Goal: Task Accomplishment & Management: Manage account settings

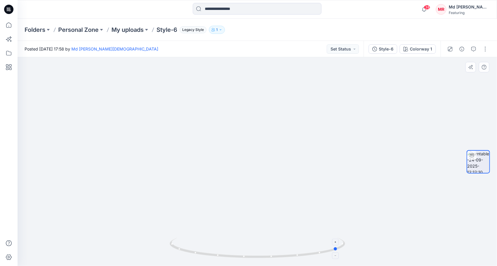
drag, startPoint x: 258, startPoint y: 258, endPoint x: 338, endPoint y: 253, distance: 80.3
click at [338, 253] on icon at bounding box center [258, 249] width 177 height 22
drag, startPoint x: 287, startPoint y: 259, endPoint x: 37, endPoint y: 241, distance: 250.0
click at [37, 241] on div at bounding box center [257, 161] width 479 height 209
click at [126, 27] on p "My uploads" at bounding box center [127, 30] width 32 height 8
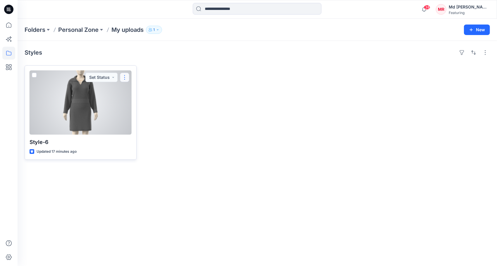
click at [125, 75] on button "button" at bounding box center [124, 77] width 9 height 9
click at [144, 132] on p "Move to" at bounding box center [140, 134] width 16 height 6
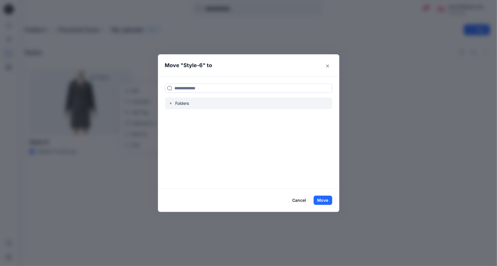
click at [174, 103] on div at bounding box center [248, 104] width 167 height 12
click at [171, 103] on icon "button" at bounding box center [170, 103] width 5 height 5
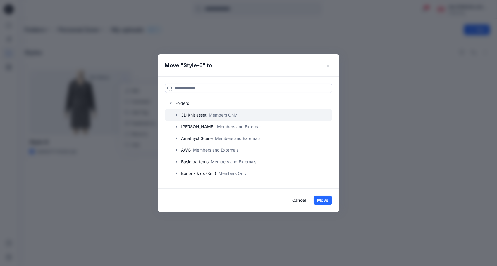
click at [177, 116] on icon "button" at bounding box center [176, 115] width 5 height 5
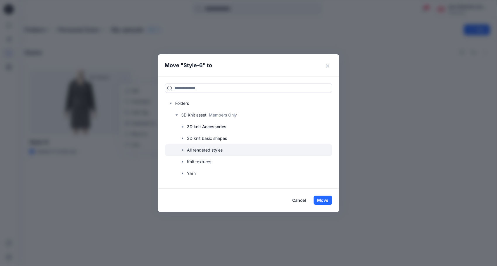
click at [182, 149] on icon "button" at bounding box center [182, 150] width 5 height 5
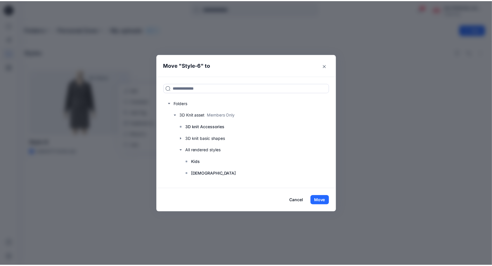
scroll to position [58, 0]
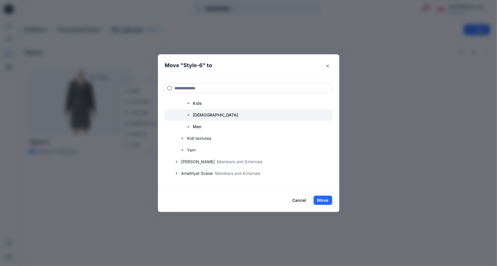
drag, startPoint x: 208, startPoint y: 117, endPoint x: 213, endPoint y: 118, distance: 5.6
click at [208, 117] on div at bounding box center [248, 115] width 167 height 12
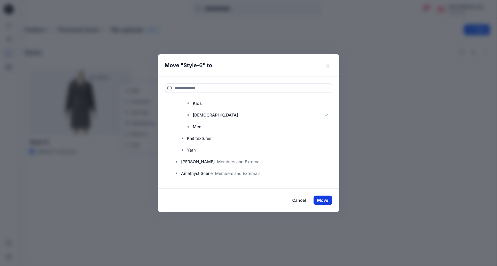
click at [322, 198] on button "Move" at bounding box center [322, 200] width 19 height 9
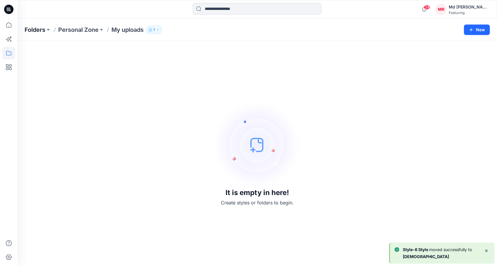
click at [34, 29] on p "Folders" at bounding box center [35, 30] width 21 height 8
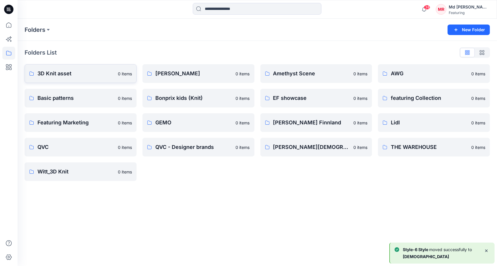
click at [61, 77] on p "3D Knit asset" at bounding box center [75, 74] width 77 height 8
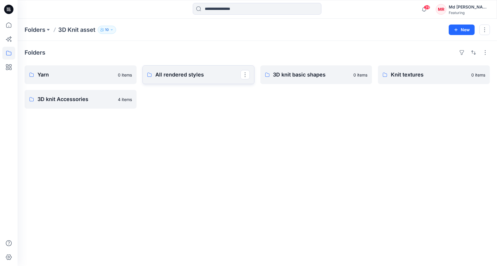
click at [200, 74] on p "All rendered styles" at bounding box center [197, 75] width 85 height 8
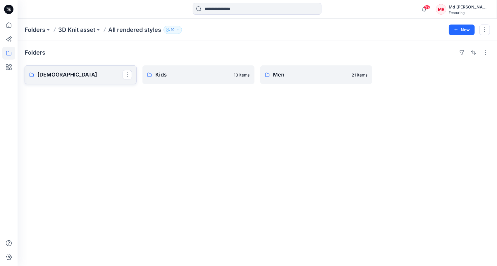
click at [87, 77] on p "[DEMOGRAPHIC_DATA]" at bounding box center [79, 75] width 85 height 8
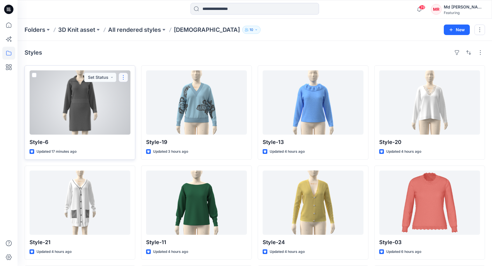
click at [126, 77] on button "button" at bounding box center [123, 77] width 9 height 9
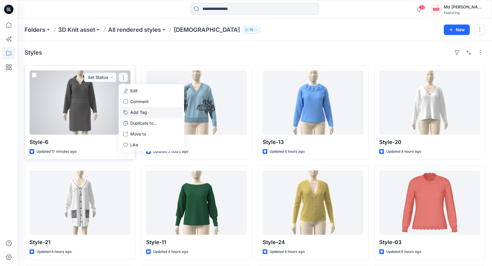
click at [145, 111] on button "Add Tag" at bounding box center [151, 112] width 63 height 11
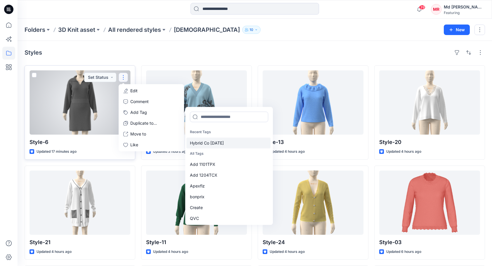
click at [208, 144] on div "Hybrid Co [DATE]" at bounding box center [228, 143] width 84 height 11
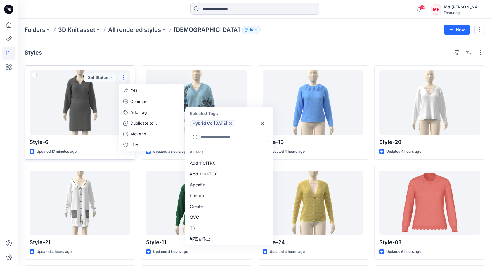
click at [268, 51] on div "Styles" at bounding box center [255, 52] width 461 height 9
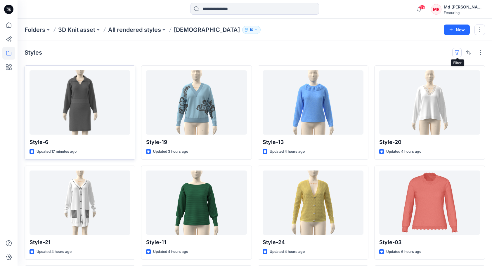
click at [459, 53] on button "button" at bounding box center [456, 52] width 9 height 9
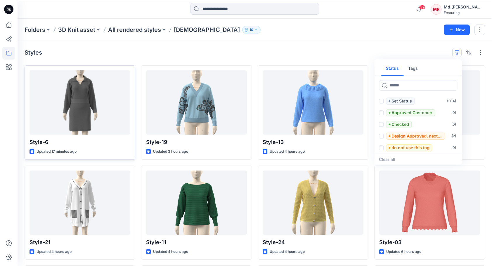
click at [415, 72] on button "Tags" at bounding box center [413, 69] width 19 height 14
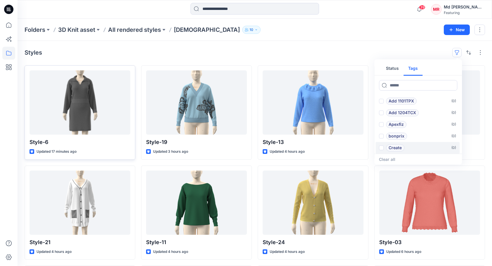
scroll to position [23, 0]
click at [407, 137] on p "Hybrid Co [DATE]" at bounding box center [406, 136] width 34 height 7
click at [367, 45] on div "Styles 1 Status Tags 1 Add 1101TPX ( 0 ) Add 1204TCX ( 0 ) Apexfiz ( 0 ) bonpri…" at bounding box center [255, 204] width 475 height 326
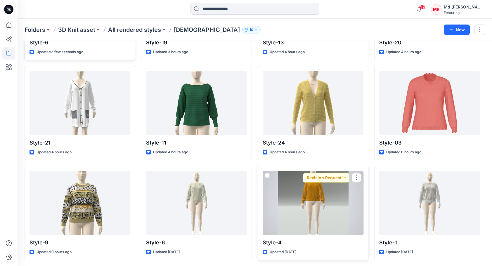
scroll to position [0, 0]
